Goal: Task Accomplishment & Management: Complete application form

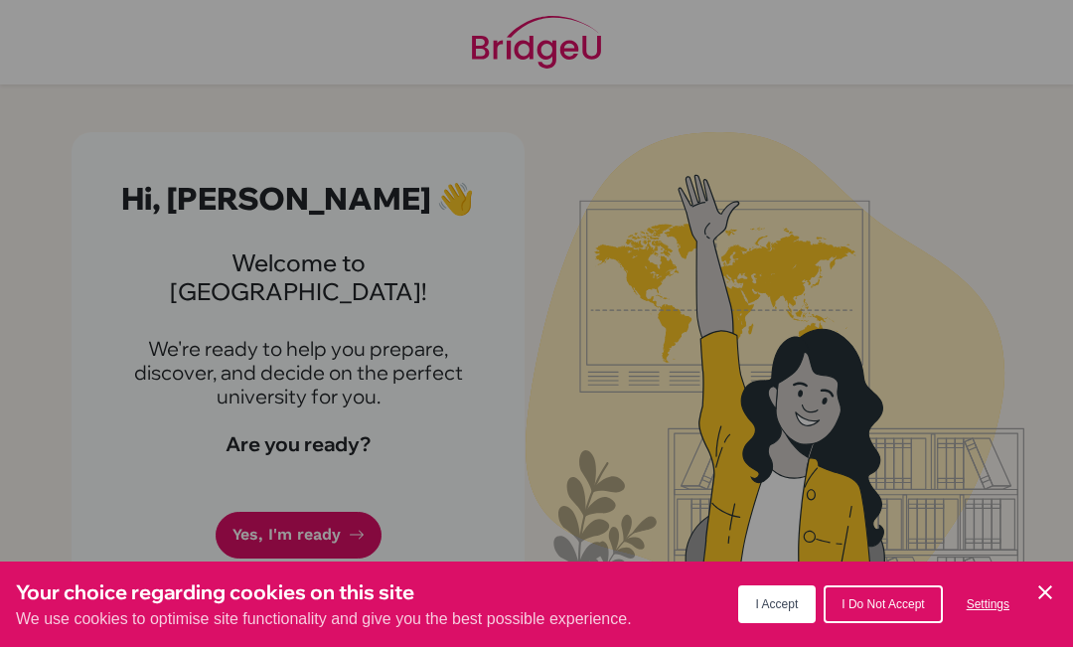
click at [764, 603] on span "I Accept" at bounding box center [777, 604] width 43 height 14
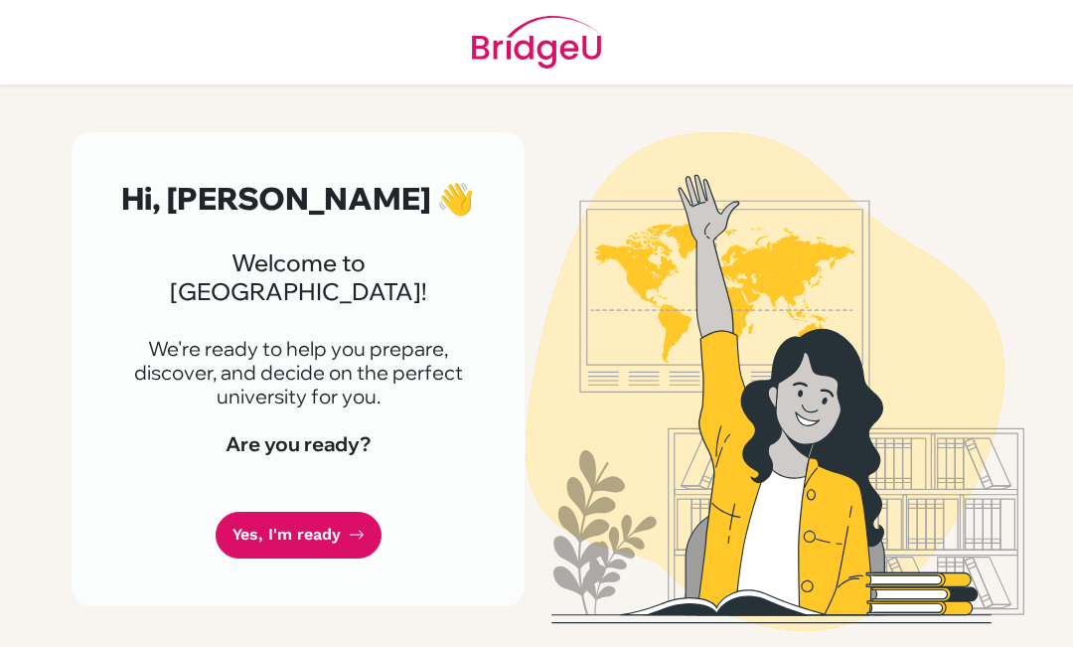
click at [246, 512] on link "Yes, I'm ready" at bounding box center [299, 535] width 166 height 47
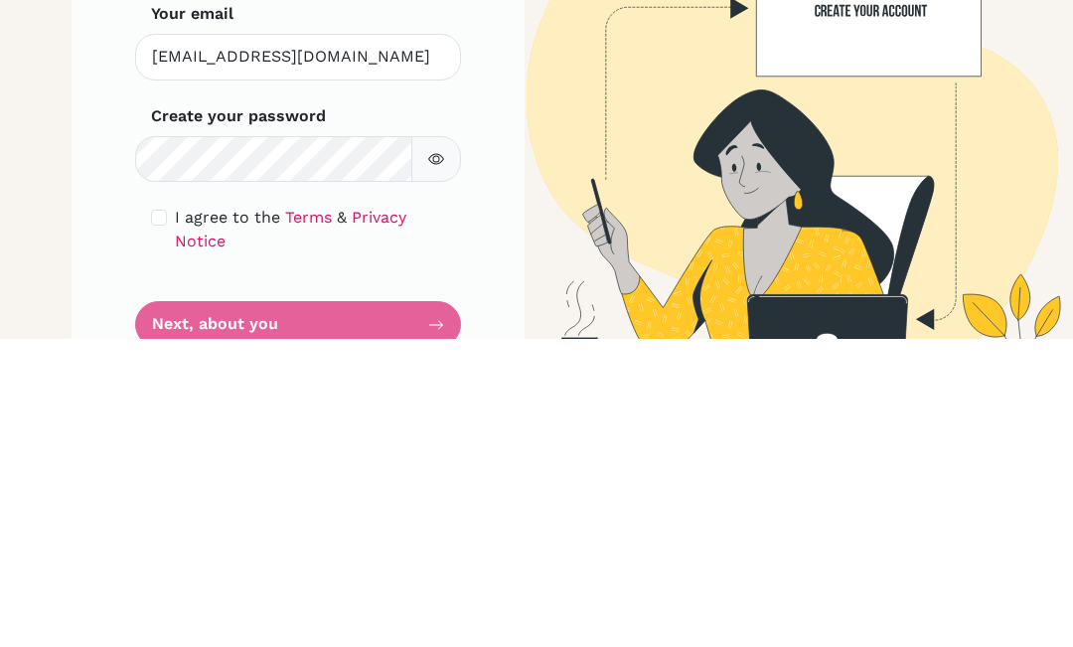
scroll to position [65, 0]
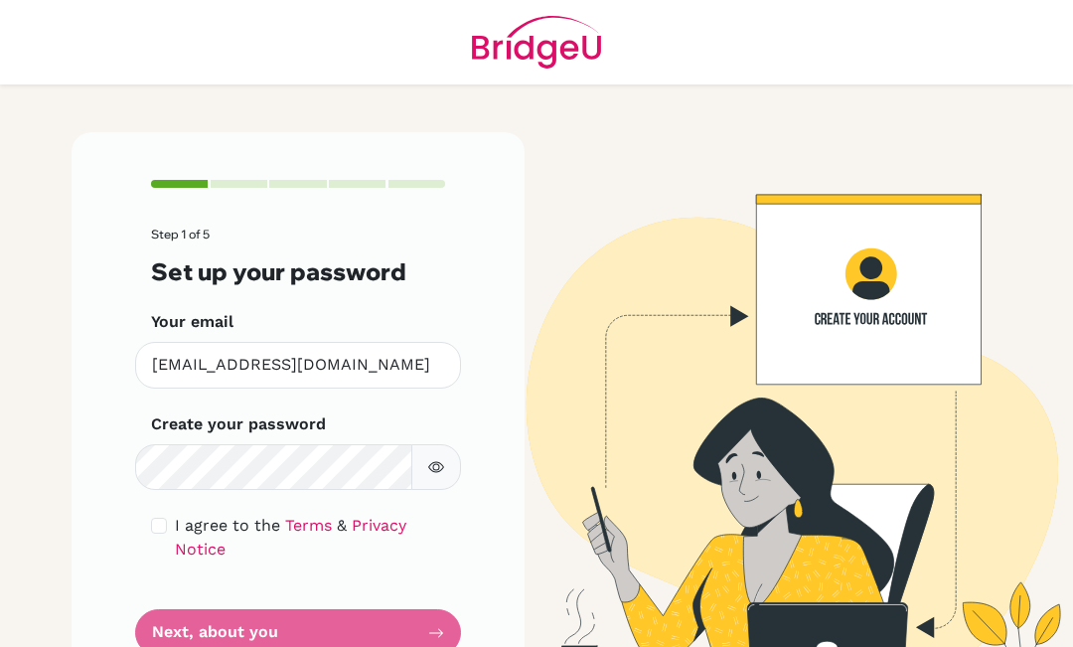
click at [421, 444] on button "button" at bounding box center [436, 467] width 50 height 47
click at [446, 444] on button "button" at bounding box center [436, 467] width 50 height 47
click at [426, 444] on button "button" at bounding box center [436, 467] width 50 height 47
click at [142, 463] on div "Step 1 of 5 Set up your password Your email 257004@ogrenci.tedankara.k12.tr Inv…" at bounding box center [298, 418] width 453 height 572
click at [145, 465] on div "Step 1 of 5 Set up your password Your email 257004@ogrenci.tedankara.k12.tr Inv…" at bounding box center [298, 418] width 453 height 572
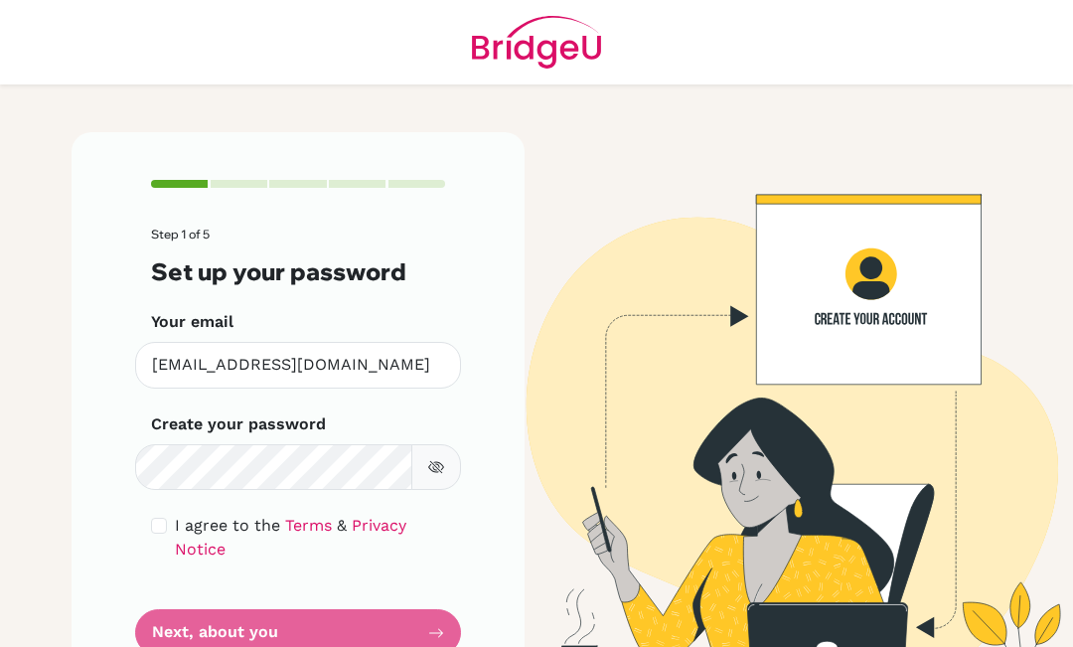
click at [152, 518] on input "checkbox" at bounding box center [159, 526] width 16 height 16
checkbox input "true"
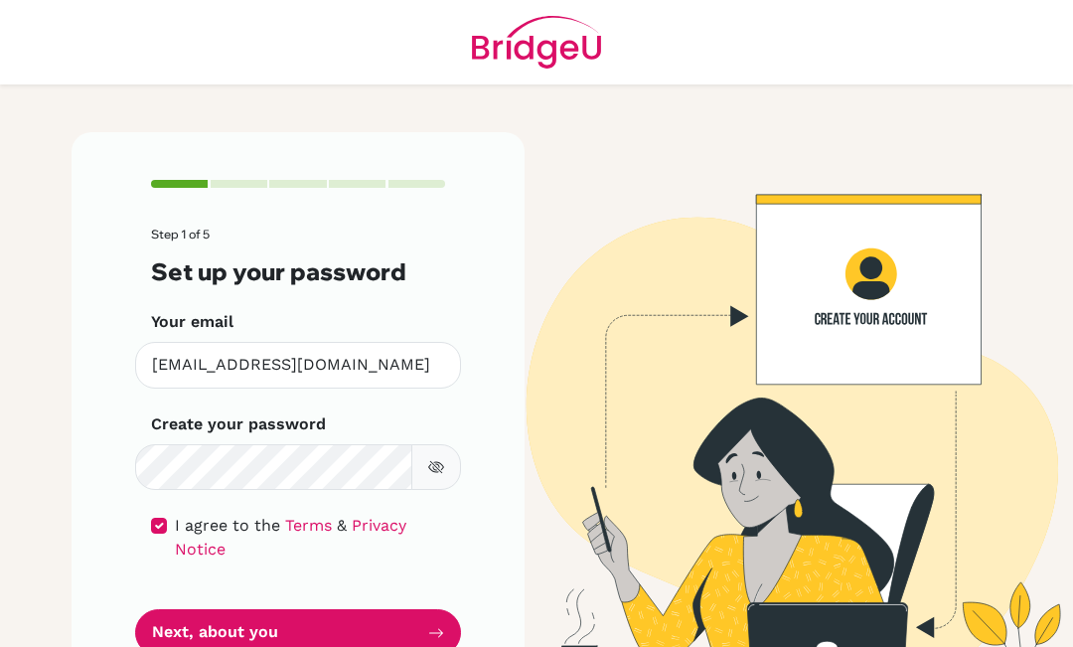
click at [176, 609] on button "Next, about you" at bounding box center [298, 632] width 326 height 47
click at [204, 609] on button "Next, about you" at bounding box center [298, 632] width 326 height 47
